Goal: Information Seeking & Learning: Find specific fact

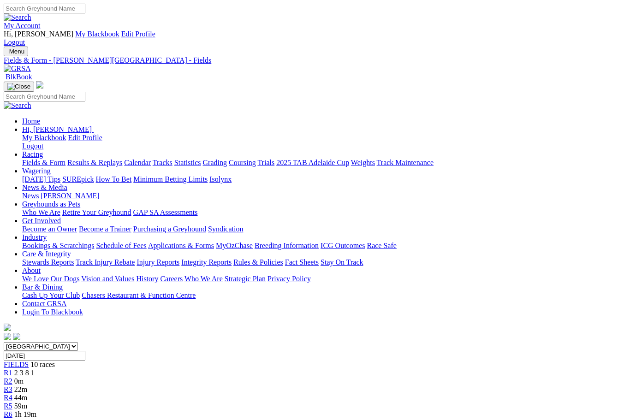
click at [39, 159] on link "Fields & Form" at bounding box center [43, 163] width 43 height 8
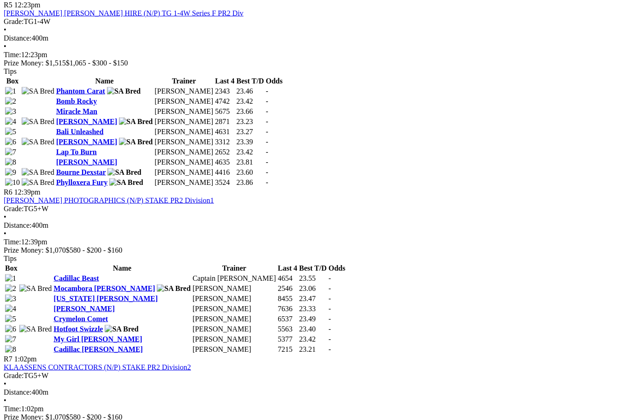
scroll to position [1166, 0]
